Goal: Task Accomplishment & Management: Manage account settings

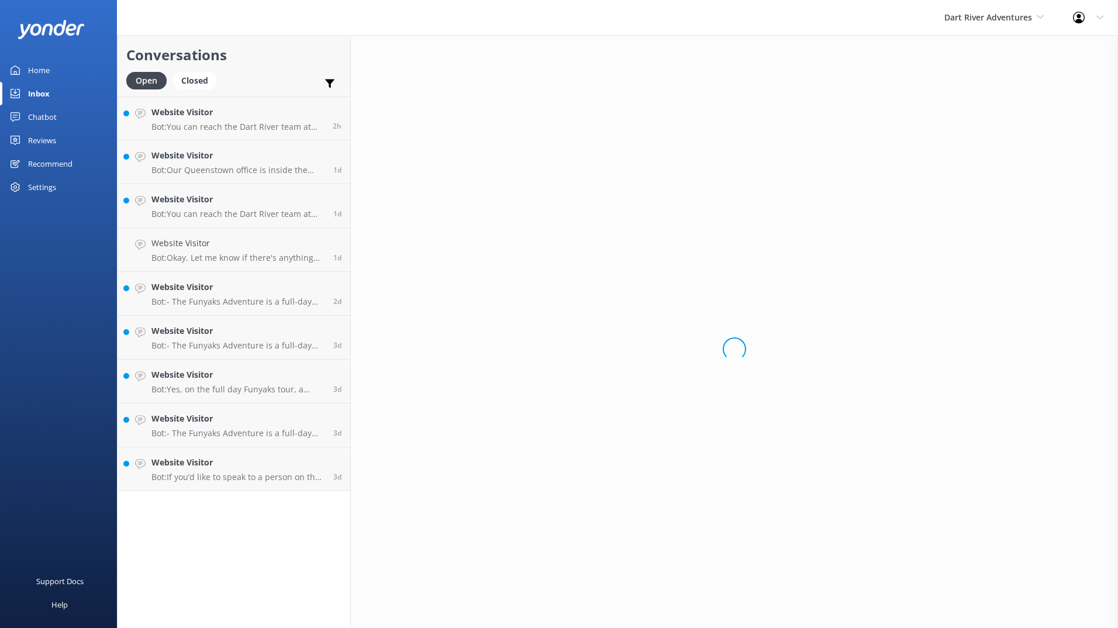
click at [40, 91] on div "Inbox" at bounding box center [39, 93] width 22 height 23
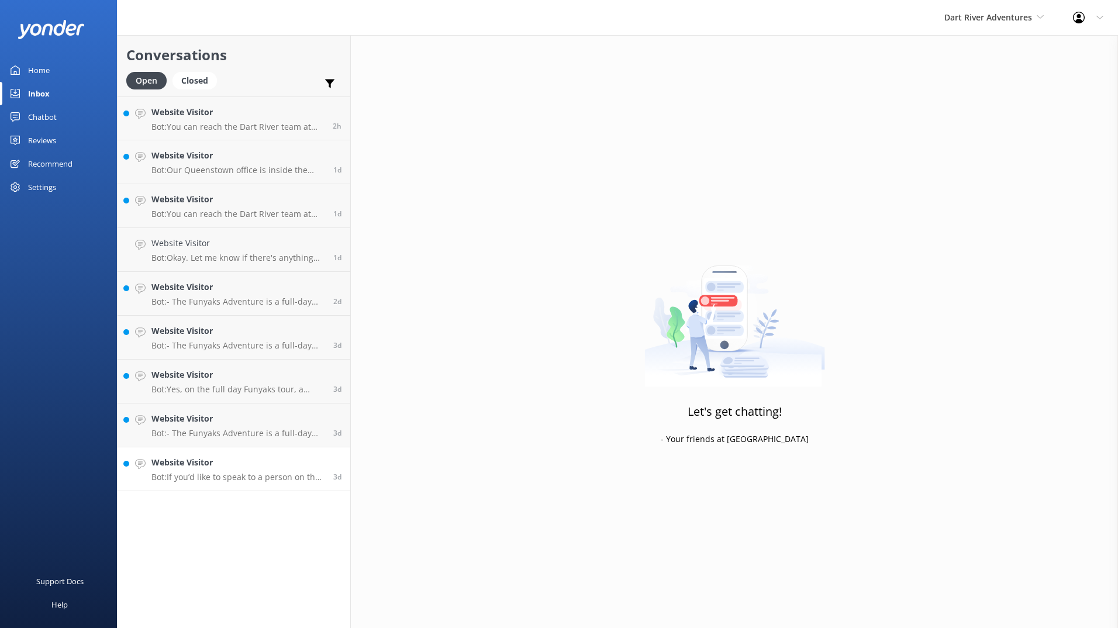
click at [232, 478] on p "Bot: If you’d like to speak to a person on the Dart River team, please call +64…" at bounding box center [237, 477] width 173 height 11
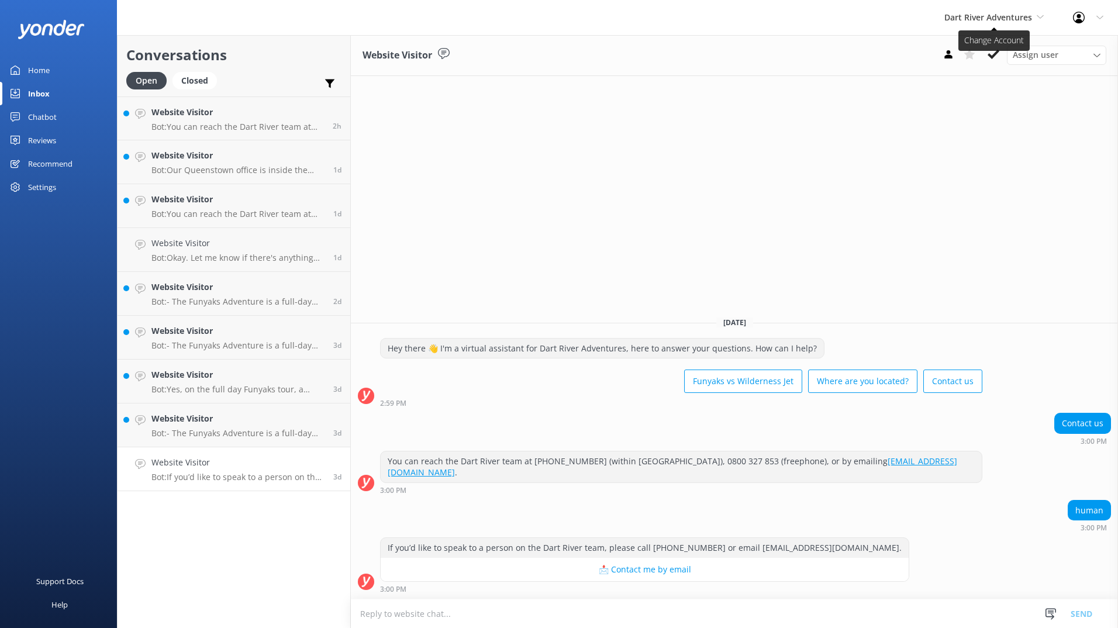
click at [1025, 14] on span "Dart River Adventures" at bounding box center [988, 17] width 88 height 11
click at [964, 50] on link "Shotover Jet" at bounding box center [988, 49] width 117 height 28
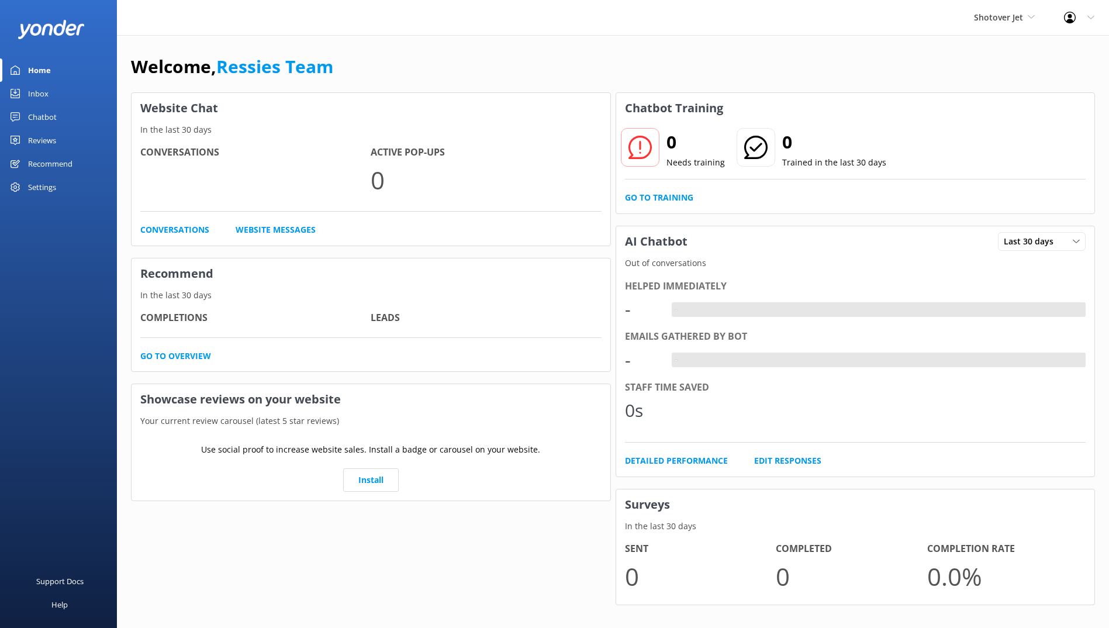
click at [47, 94] on div "Inbox" at bounding box center [38, 93] width 20 height 23
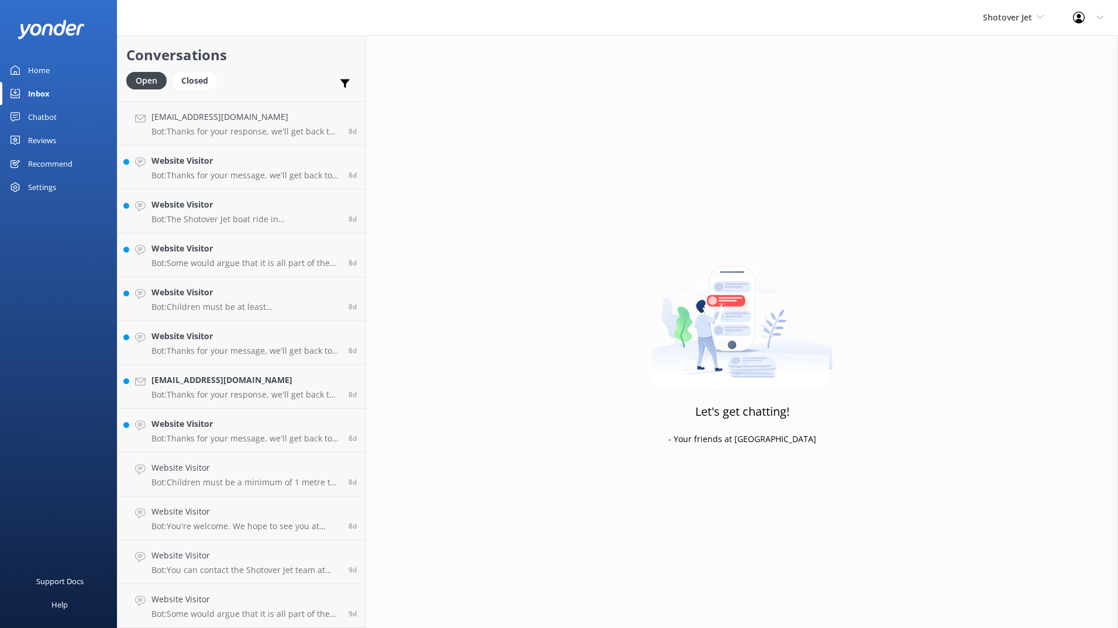
scroll to position [3021, 0]
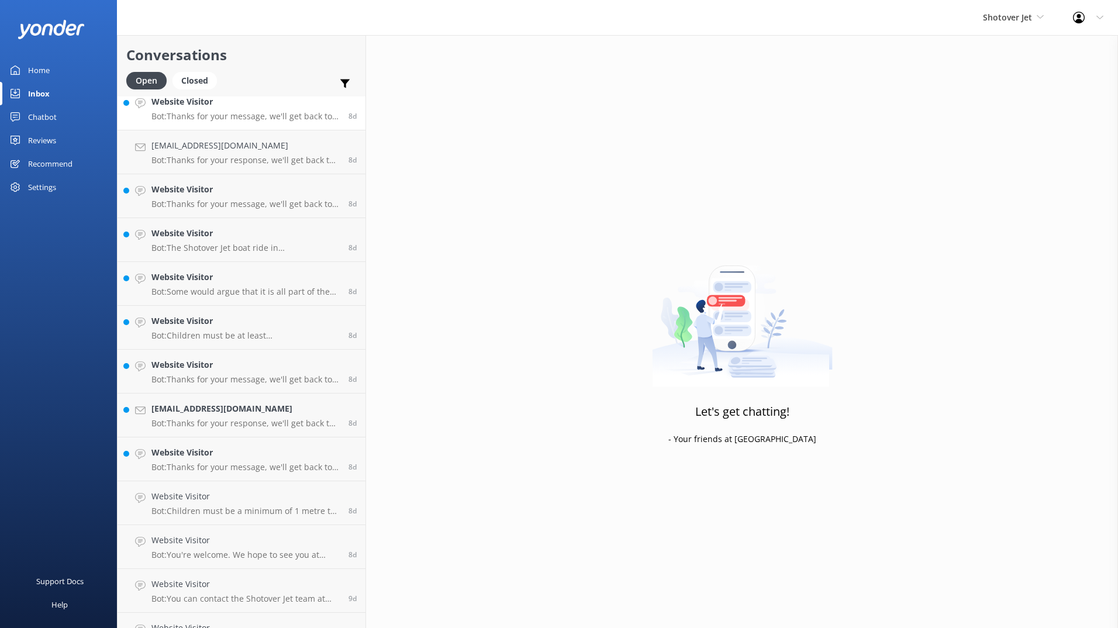
scroll to position [2993, 0]
click at [1082, 18] on icon at bounding box center [1079, 18] width 12 height 12
click at [1038, 56] on link "Profile Settings" at bounding box center [1060, 49] width 117 height 29
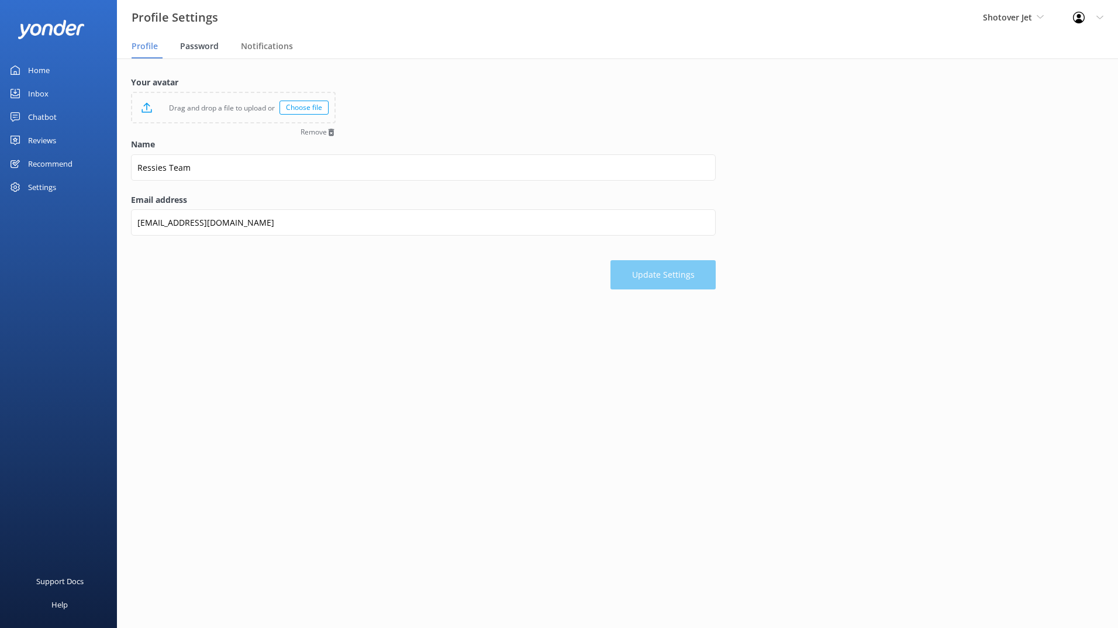
click at [208, 56] on div "Password" at bounding box center [201, 46] width 43 height 23
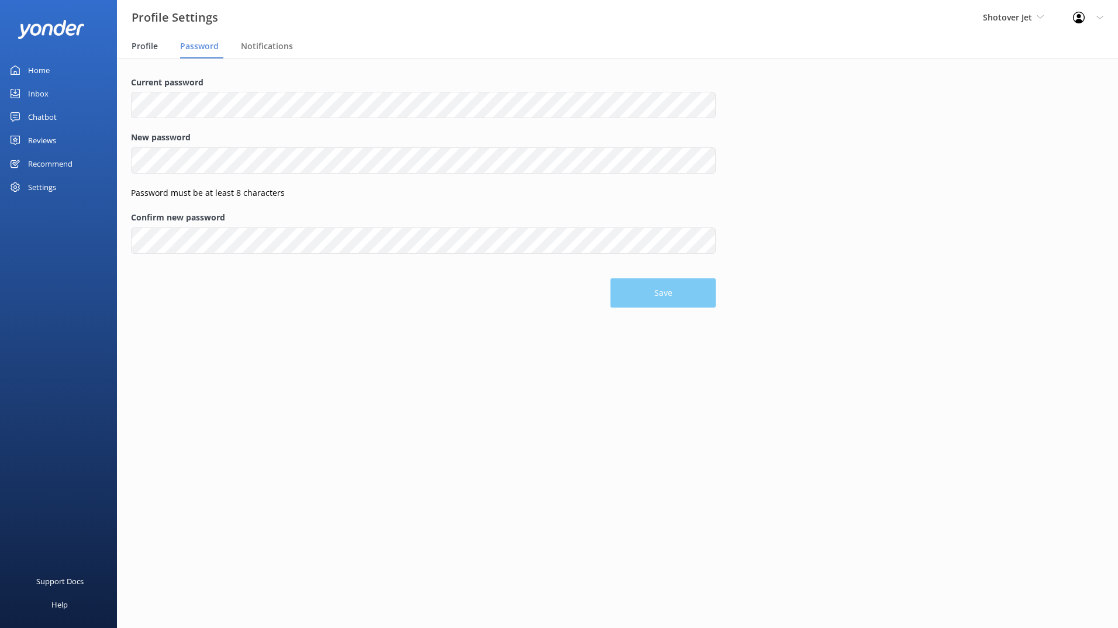
click at [150, 44] on span "Profile" at bounding box center [145, 46] width 26 height 12
